Goal: Information Seeking & Learning: Check status

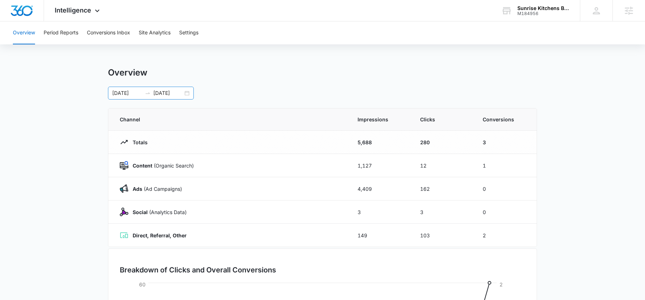
click at [187, 91] on div "09/29/2025 10/06/2025" at bounding box center [151, 93] width 86 height 13
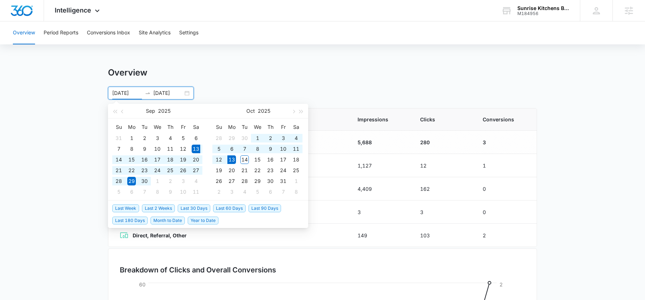
click at [192, 206] on span "Last 30 Days" at bounding box center [194, 208] width 33 height 8
type input "09/13/2025"
type input "10/13/2025"
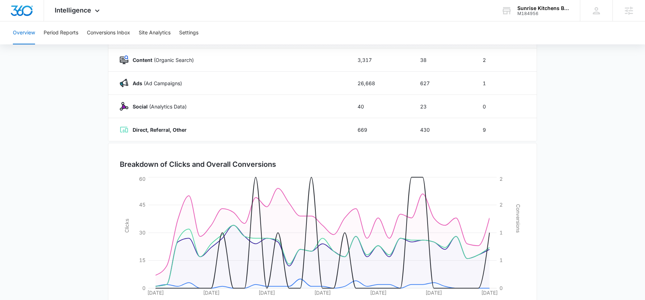
scroll to position [100, 0]
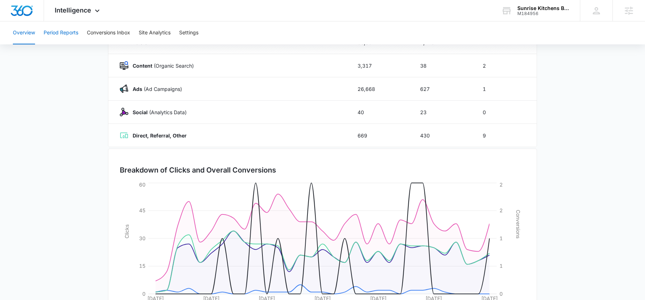
click at [68, 33] on button "Period Reports" at bounding box center [61, 32] width 35 height 23
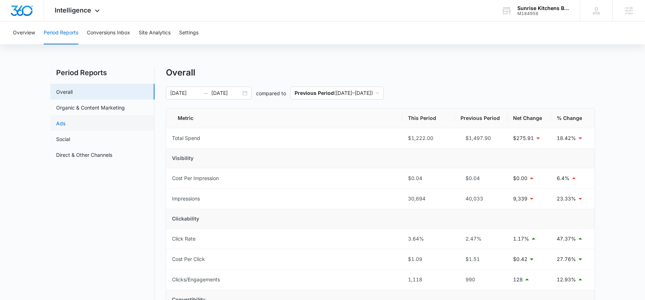
click at [65, 127] on link "Ads" at bounding box center [60, 123] width 9 height 8
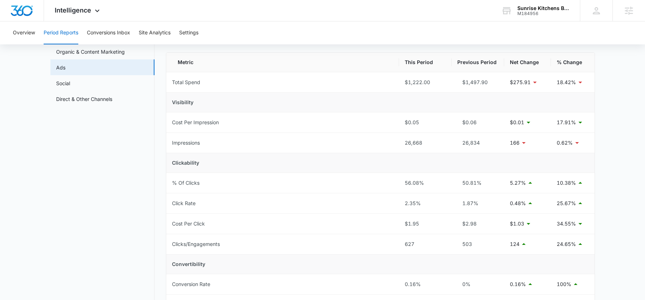
scroll to position [117, 0]
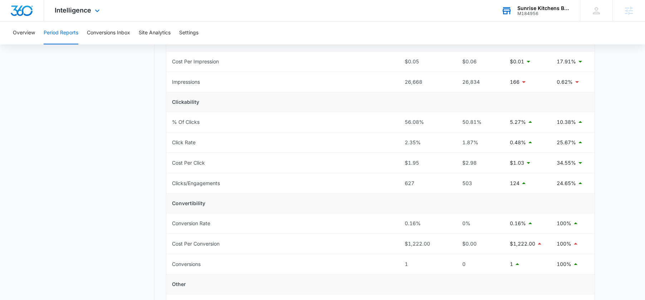
click at [519, 9] on div "Sunrise Kitchens Baths Closets" at bounding box center [543, 8] width 52 height 6
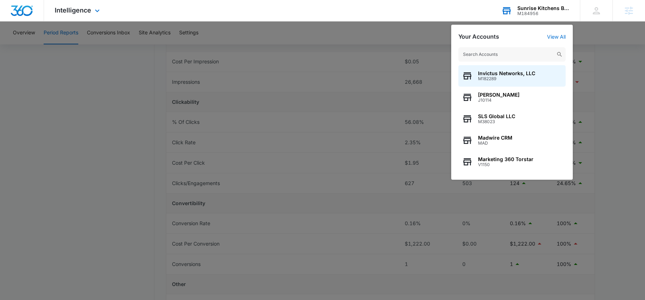
click at [504, 52] on input "text" at bounding box center [511, 54] width 107 height 14
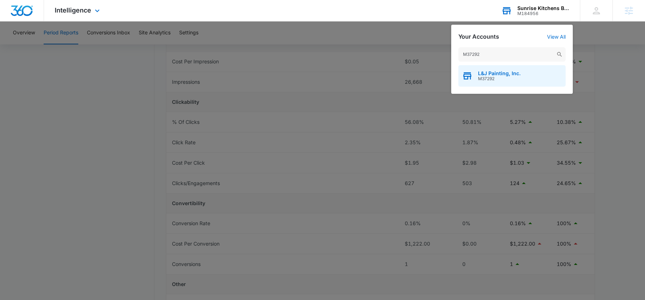
type input "M37292"
click at [494, 77] on span "M37292" at bounding box center [499, 78] width 43 height 5
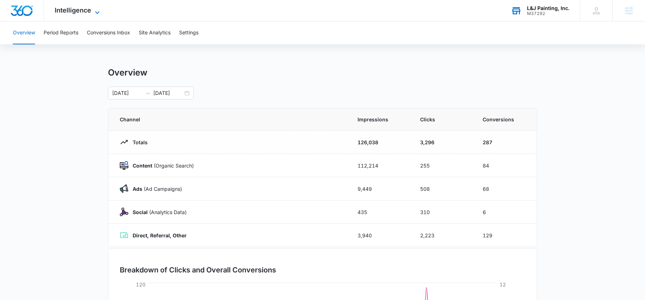
click at [76, 8] on span "Intelligence" at bounding box center [73, 10] width 36 height 8
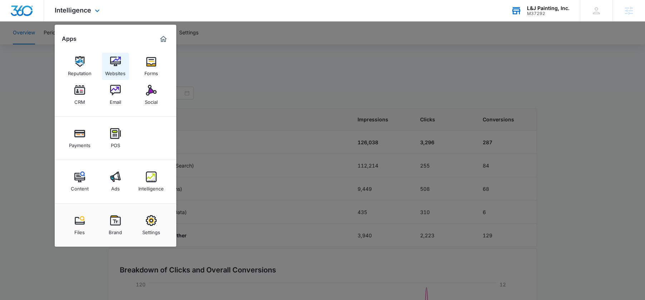
click at [106, 66] on link "Websites" at bounding box center [115, 66] width 27 height 27
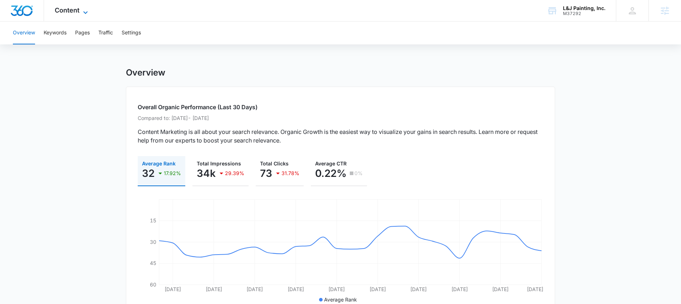
click at [60, 13] on span "Content" at bounding box center [67, 10] width 25 height 8
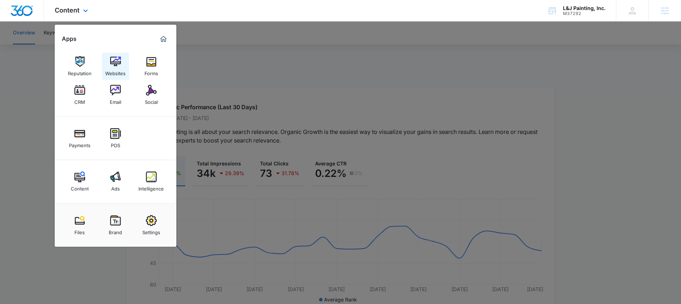
click at [110, 64] on img at bounding box center [115, 61] width 11 height 11
